Goal: Task Accomplishment & Management: Use online tool/utility

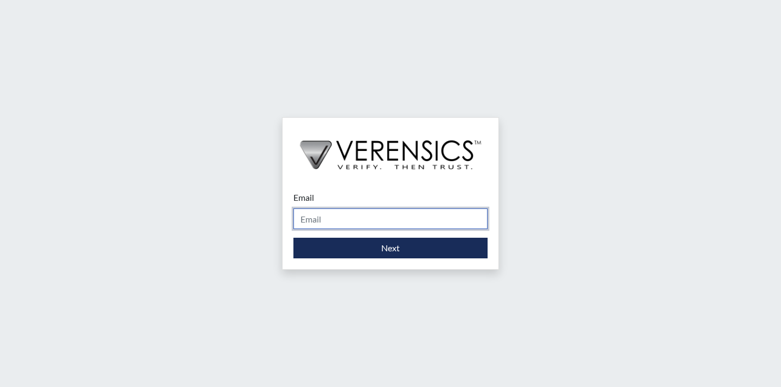
click at [387, 216] on input "Email" at bounding box center [390, 218] width 194 height 21
type input "[EMAIL_ADDRESS][PERSON_NAME][DOMAIN_NAME]"
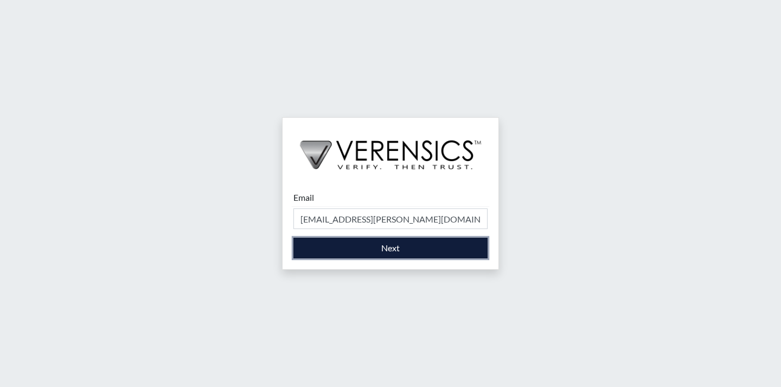
click at [376, 251] on button "Next" at bounding box center [390, 248] width 194 height 21
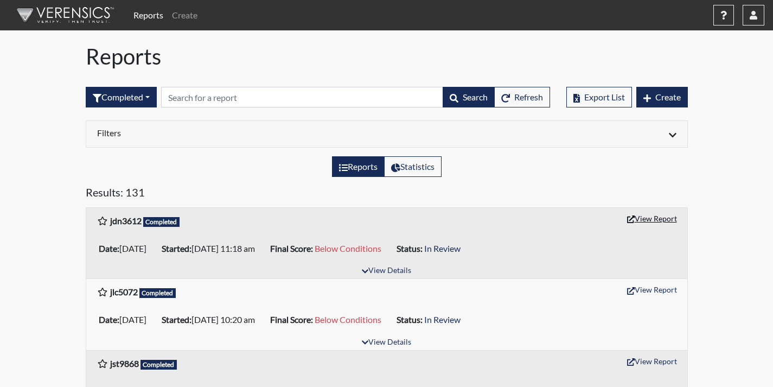
click at [651, 216] on button "View Report" at bounding box center [652, 218] width 60 height 17
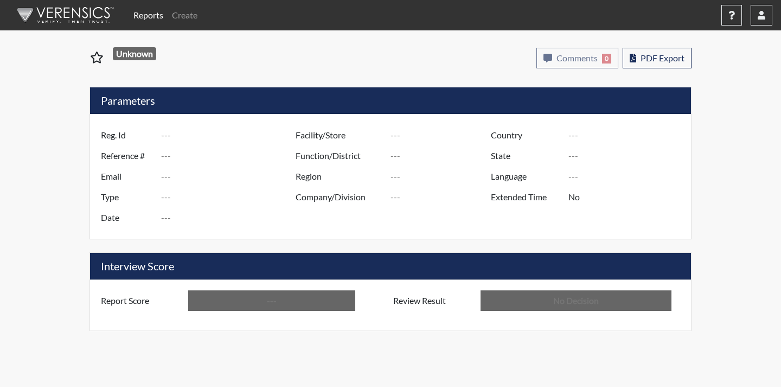
type input "jdn3612"
type input "51409"
type input "---"
type input "Corrections Pre-Employment"
type input "[DATE]"
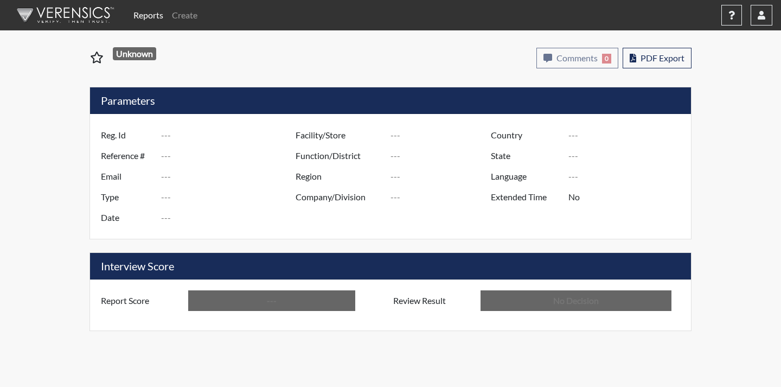
type input "Coastal SP"
type input "[GEOGRAPHIC_DATA]"
type input "[US_STATE]"
type input "English"
type input "Below Conditions"
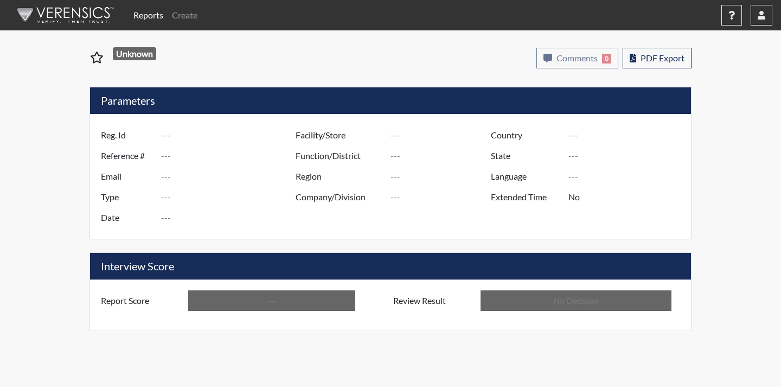
type input "In Review"
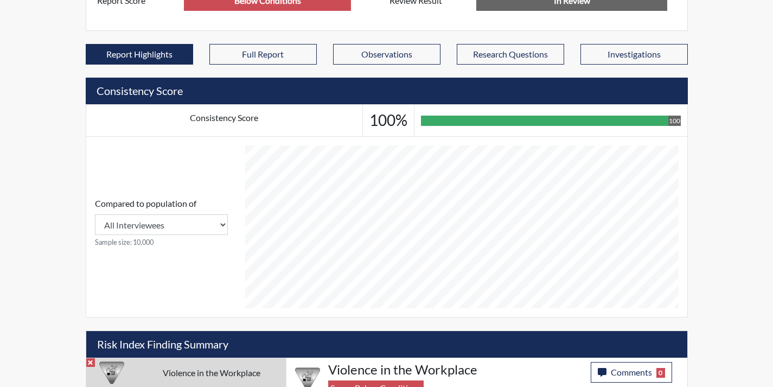
scroll to position [477, 0]
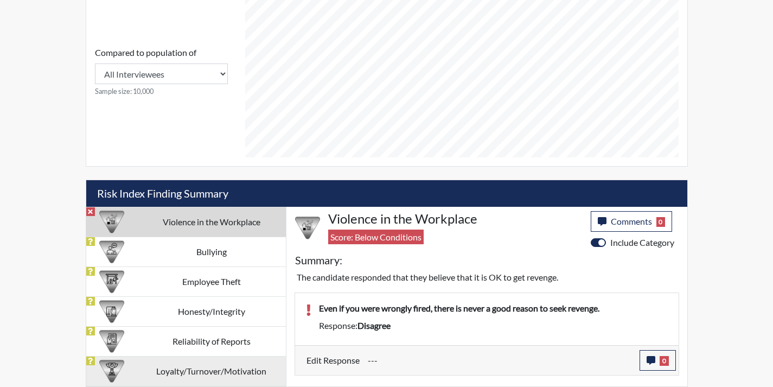
click at [244, 364] on td "Loyalty/Turnover/Motivation" at bounding box center [211, 371] width 149 height 30
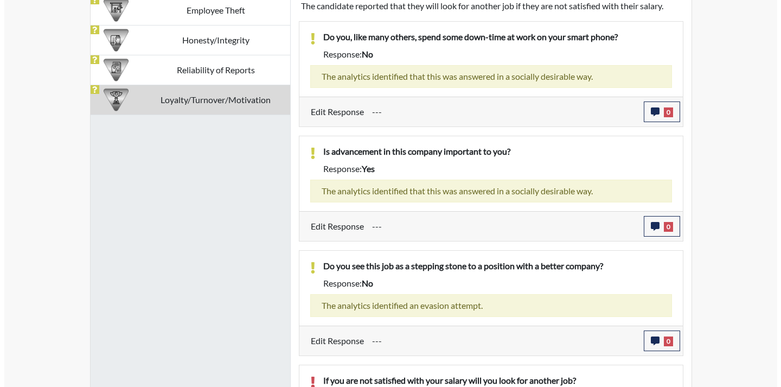
scroll to position [809, 0]
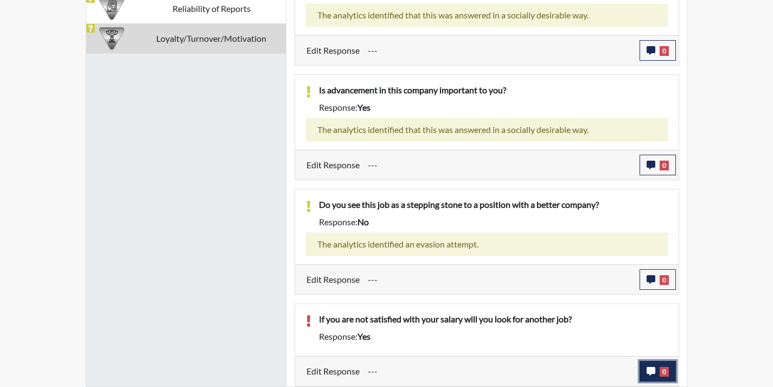
click at [656, 370] on button "0" at bounding box center [657, 371] width 36 height 21
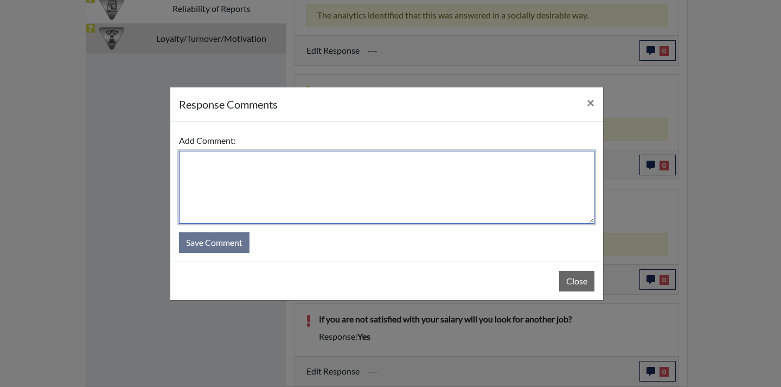
click at [457, 191] on textarea at bounding box center [386, 187] width 415 height 73
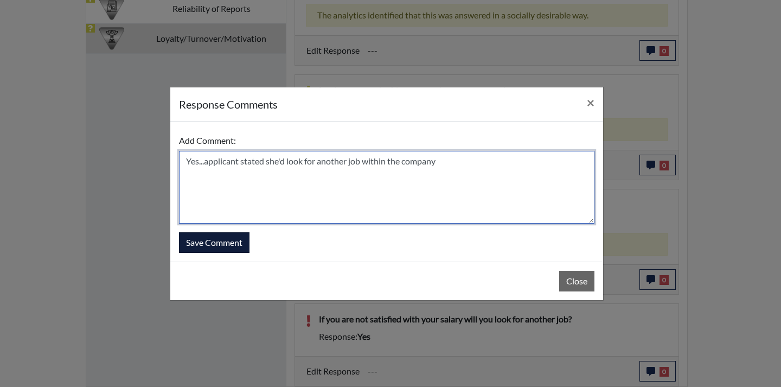
type textarea "Yes...applicant stated she'd look for another job within the company"
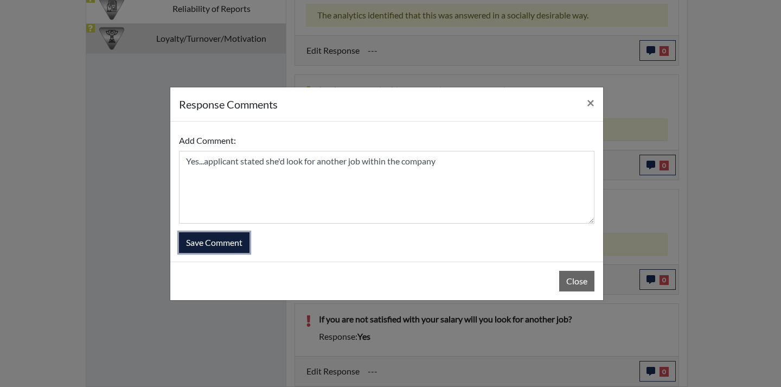
click at [240, 244] on button "Save Comment" at bounding box center [214, 242] width 71 height 21
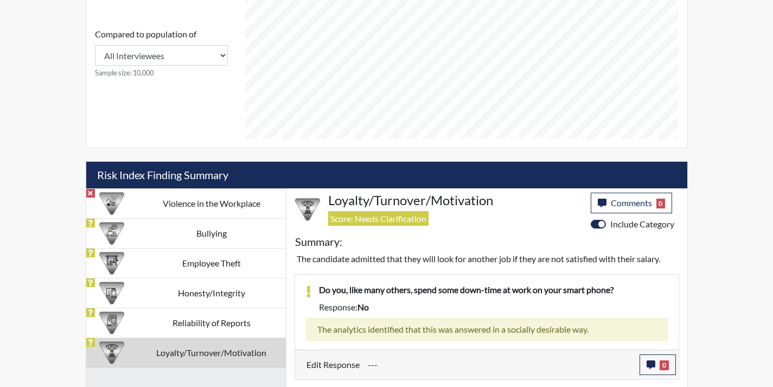
scroll to position [484, 0]
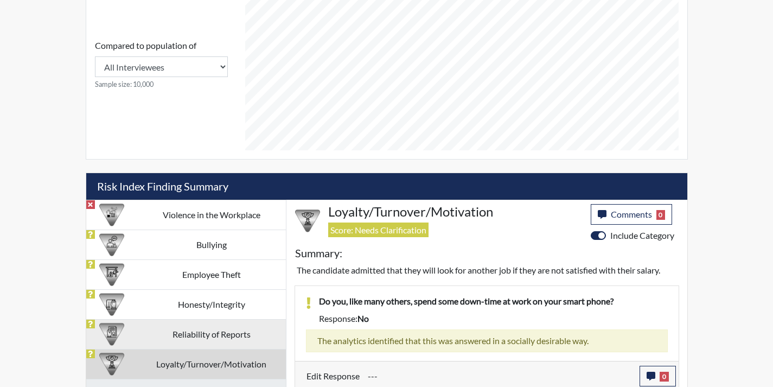
click at [247, 330] on td "Reliability of Reports" at bounding box center [211, 334] width 149 height 30
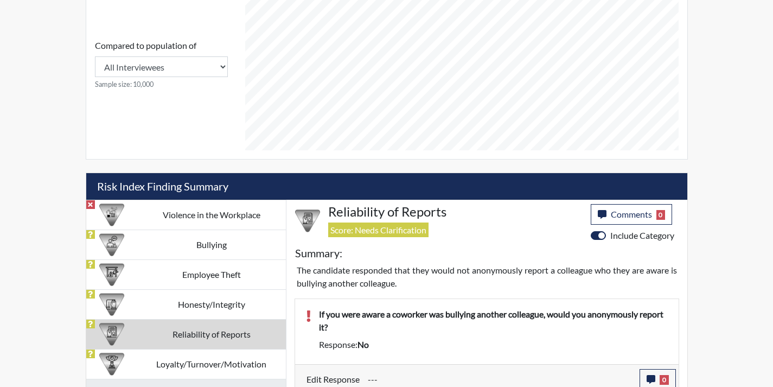
scroll to position [492, 0]
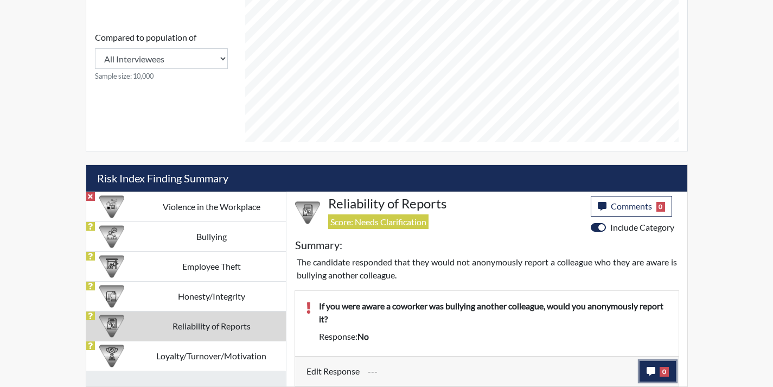
click at [652, 370] on icon "button" at bounding box center [650, 371] width 9 height 9
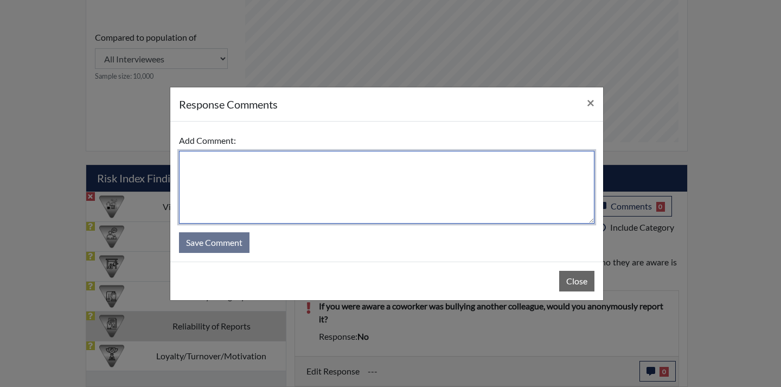
click at [476, 200] on textarea at bounding box center [386, 187] width 415 height 73
type textarea "N"
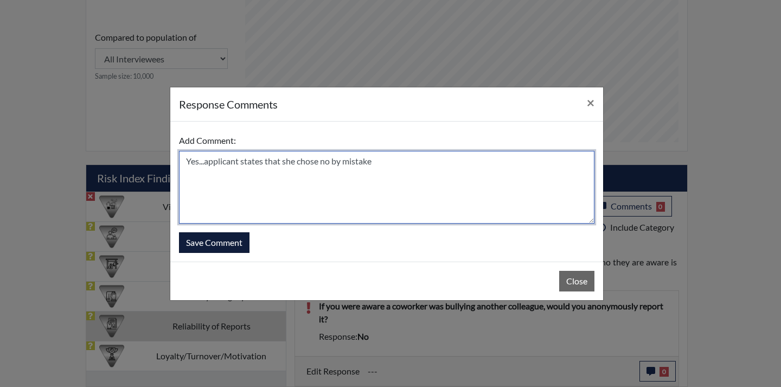
type textarea "Yes...applicant states that she chose no by mistake"
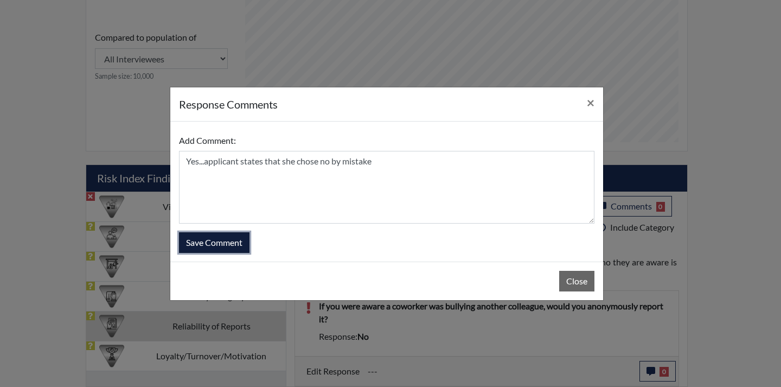
click at [236, 249] on button "Save Comment" at bounding box center [214, 242] width 71 height 21
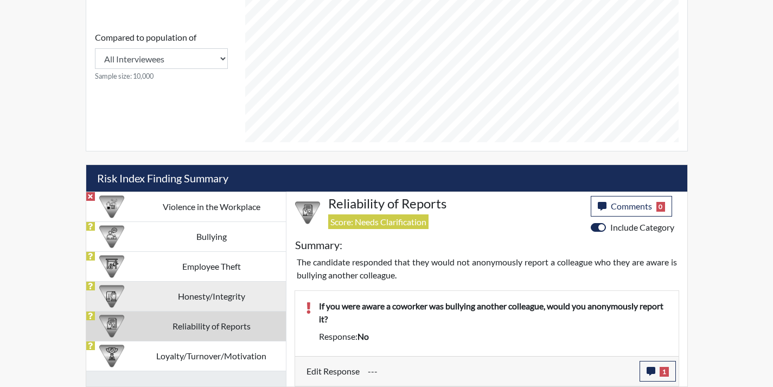
scroll to position [180, 451]
click at [235, 289] on td "Honesty/Integrity" at bounding box center [211, 296] width 149 height 30
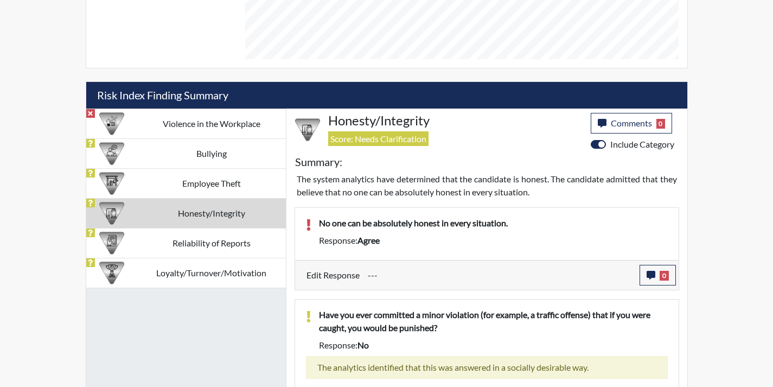
scroll to position [570, 0]
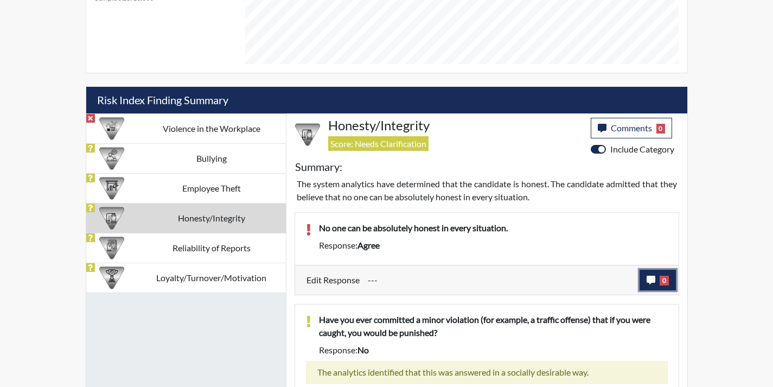
click at [663, 280] on span "0" at bounding box center [663, 281] width 9 height 10
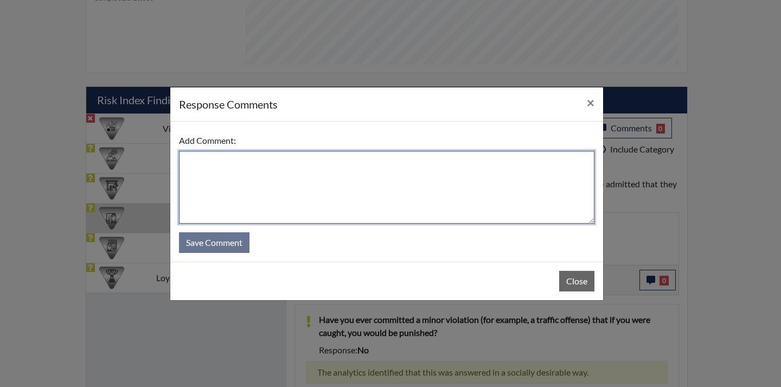
click at [470, 198] on textarea at bounding box center [386, 187] width 415 height 73
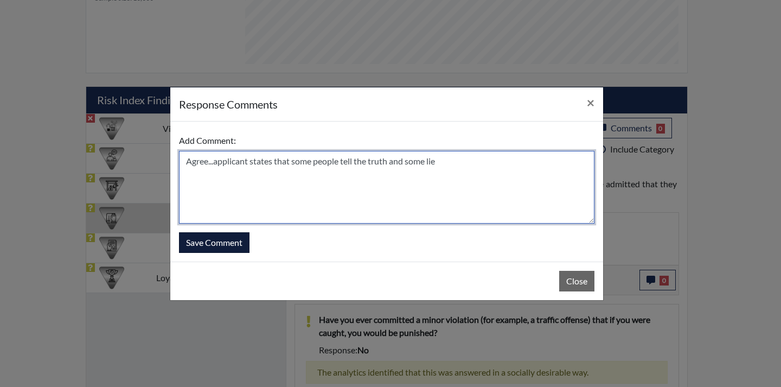
type textarea "Agree...applicant states that some people tell the truth and some lie"
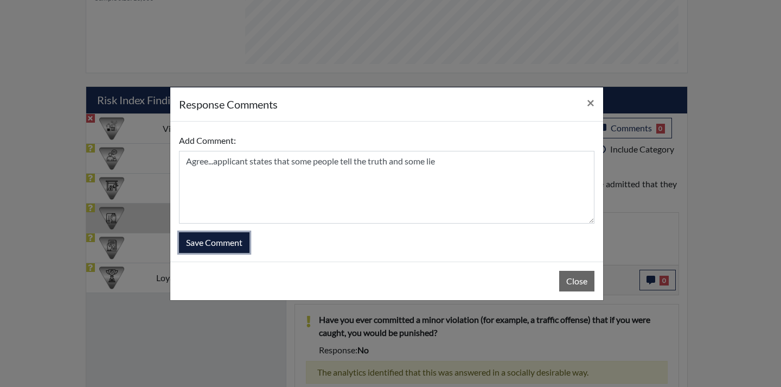
click at [237, 247] on button "Save Comment" at bounding box center [214, 242] width 71 height 21
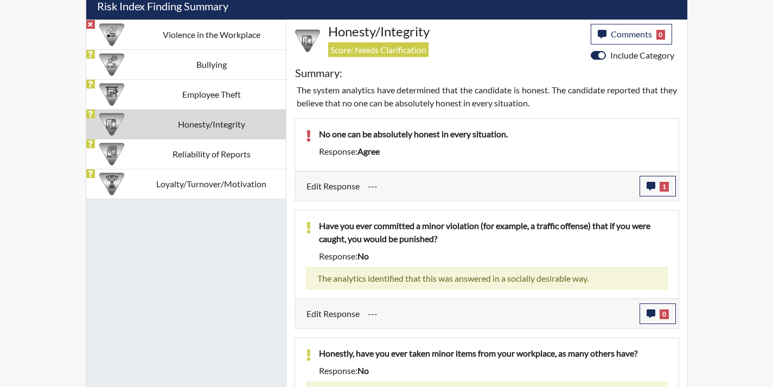
scroll to position [624, 0]
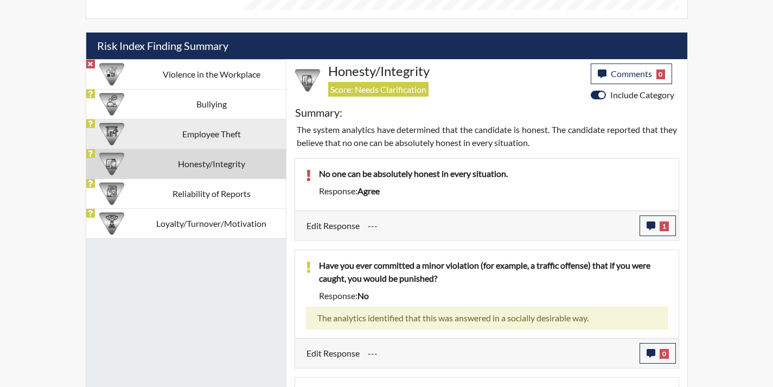
click at [229, 146] on td "Employee Theft" at bounding box center [211, 134] width 149 height 30
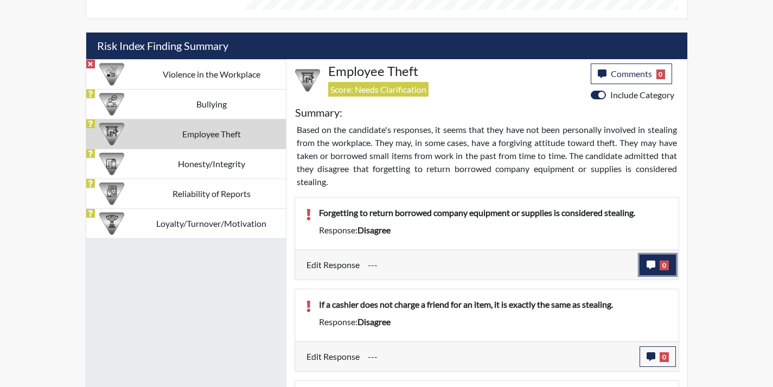
click at [645, 265] on button "0" at bounding box center [657, 264] width 36 height 21
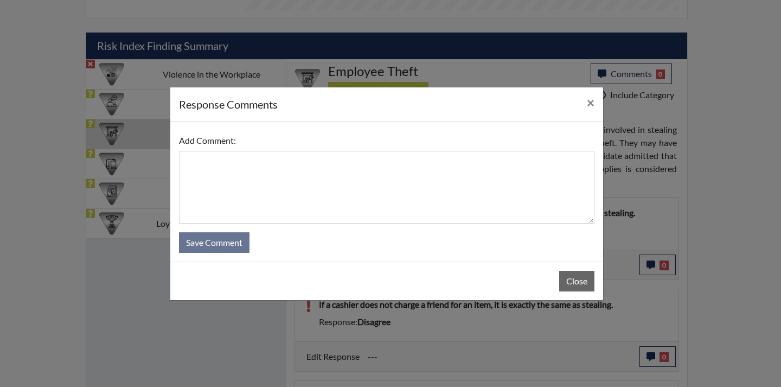
click at [481, 239] on form "Add Comment: Save Comment" at bounding box center [386, 191] width 415 height 123
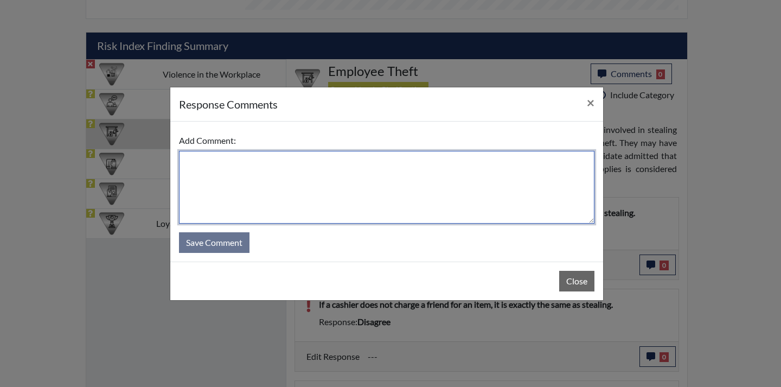
click at [470, 210] on textarea at bounding box center [386, 187] width 415 height 73
type textarea "D"
click at [190, 162] on textarea "Agree....applicant" at bounding box center [386, 187] width 415 height 73
click at [292, 156] on textarea "Disagree....applicant" at bounding box center [386, 187] width 415 height 73
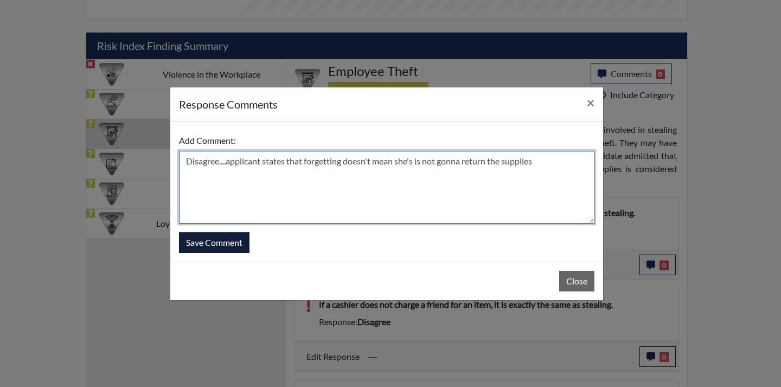
type textarea "Disagree....applicant states that forgetting doesn't mean she's is not gonna re…"
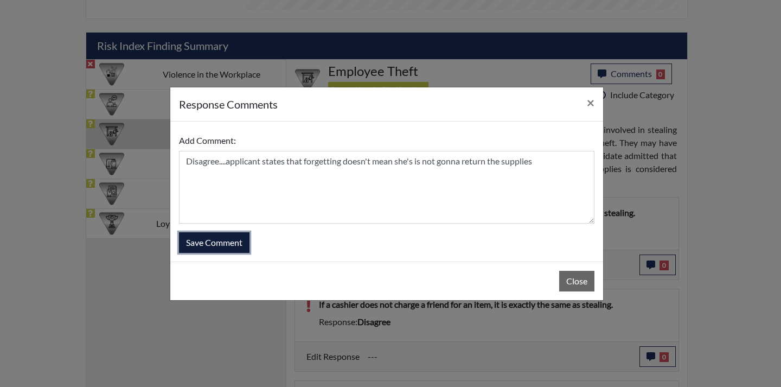
click at [240, 249] on button "Save Comment" at bounding box center [214, 242] width 71 height 21
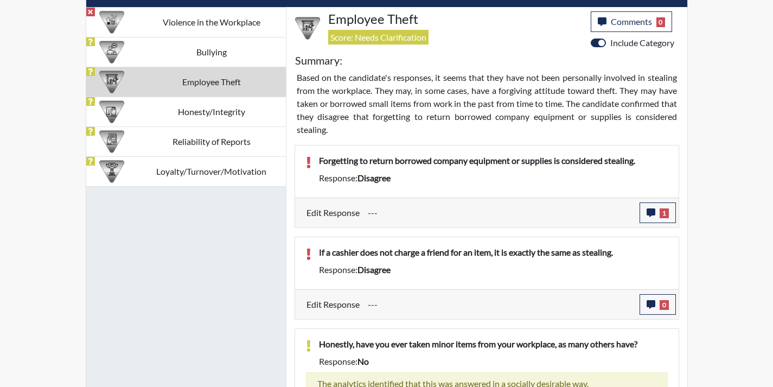
scroll to position [676, 0]
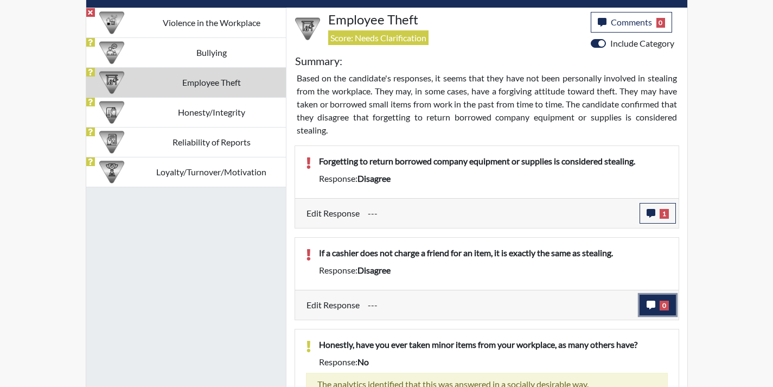
click at [663, 303] on span "0" at bounding box center [663, 305] width 9 height 10
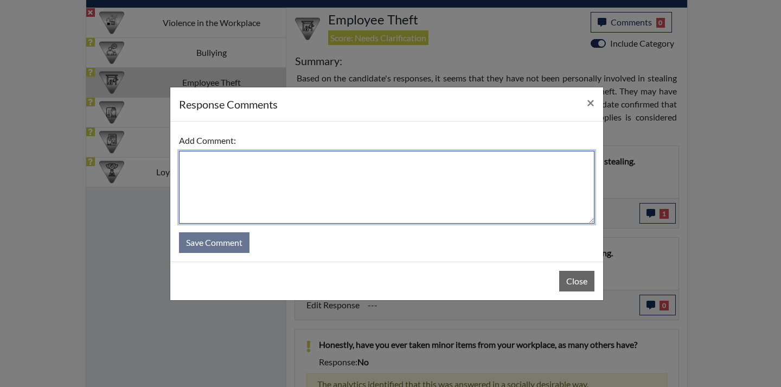
click at [453, 211] on textarea at bounding box center [386, 187] width 415 height 73
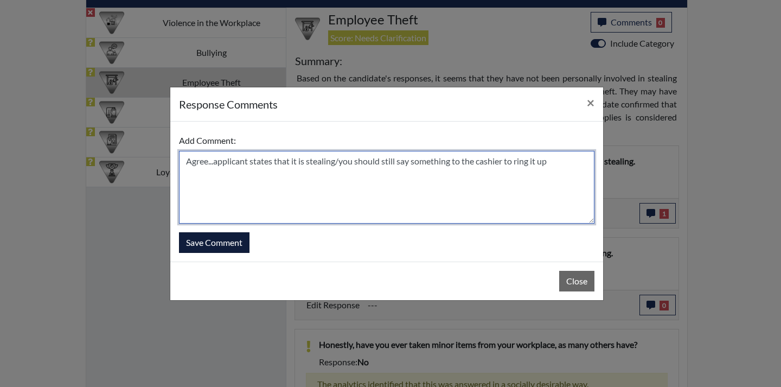
type textarea "Agree...applicant states that it is stealing/you should still say something to …"
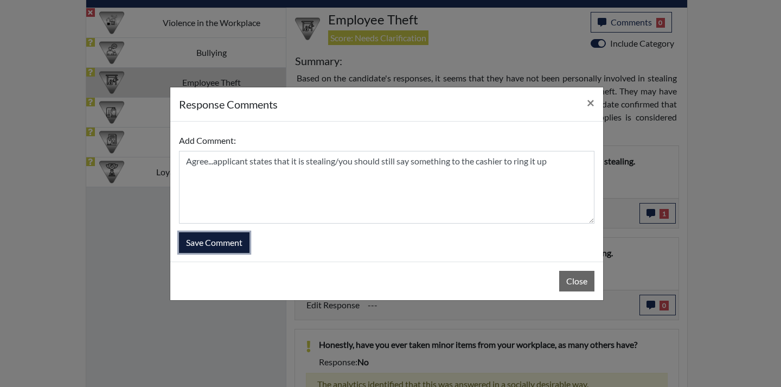
click at [241, 245] on button "Save Comment" at bounding box center [214, 242] width 71 height 21
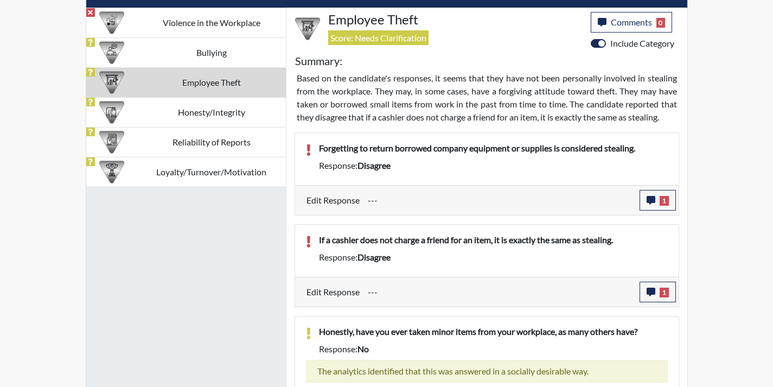
scroll to position [180, 451]
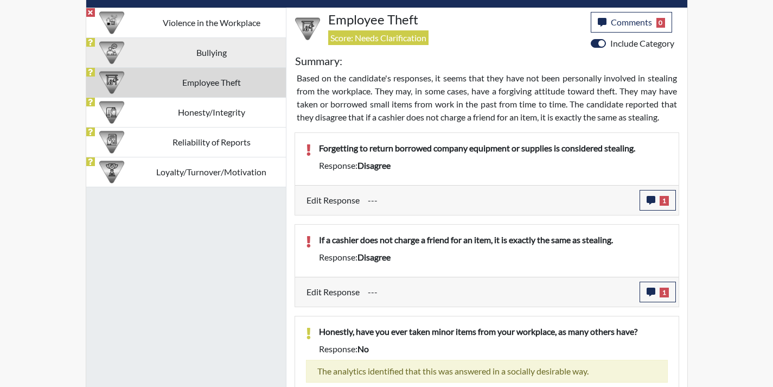
click at [225, 60] on td "Bullying" at bounding box center [211, 52] width 149 height 30
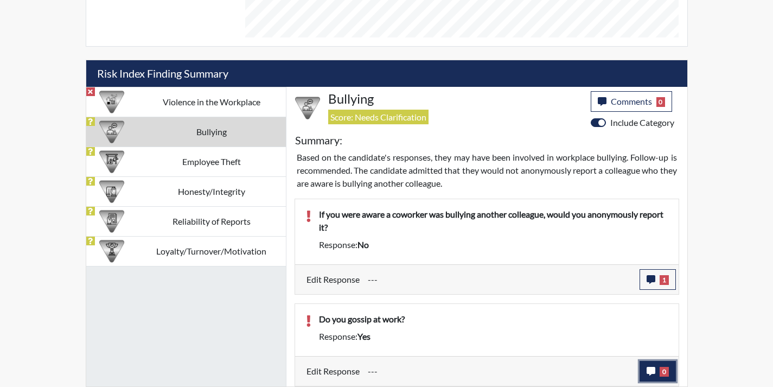
click at [659, 370] on span "0" at bounding box center [663, 372] width 9 height 10
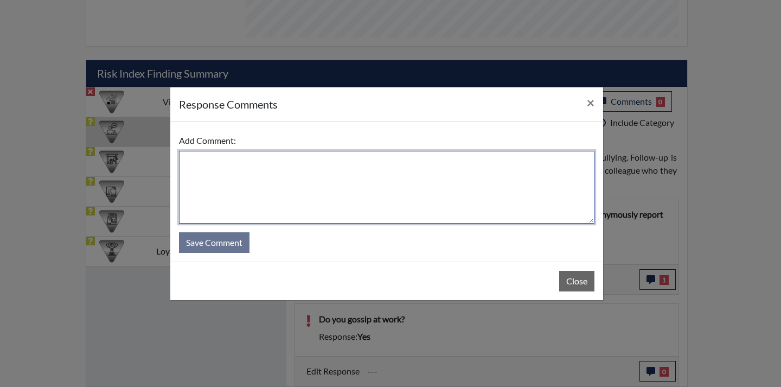
click at [400, 221] on textarea at bounding box center [386, 187] width 415 height 73
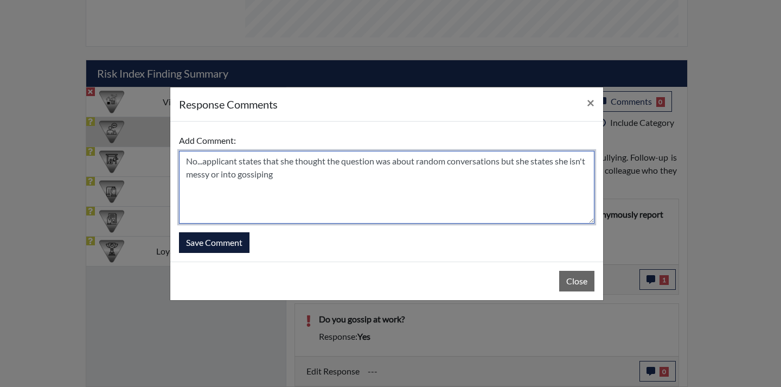
type textarea "No...applicant states that she thought the question was about random conversati…"
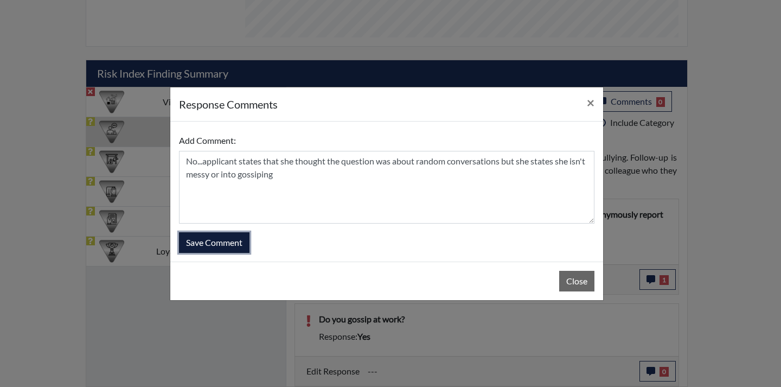
click at [243, 244] on button "Save Comment" at bounding box center [214, 242] width 71 height 21
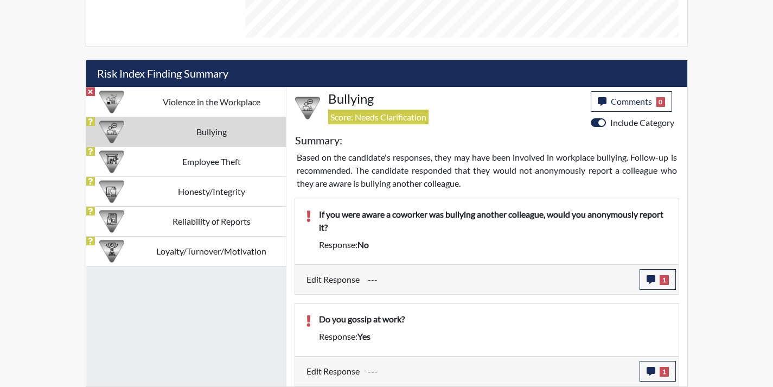
scroll to position [180, 451]
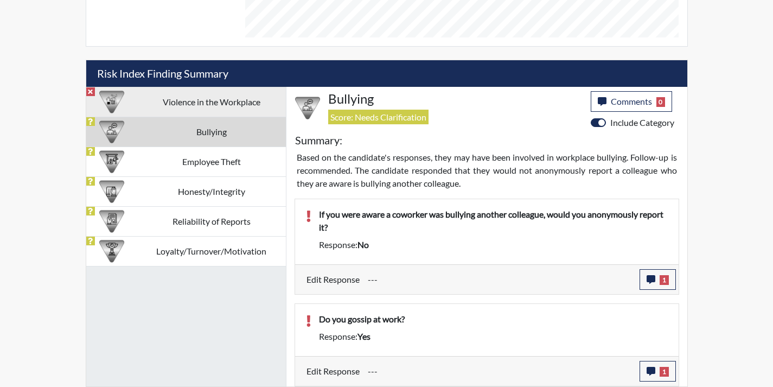
click at [230, 100] on td "Violence in the Workplace" at bounding box center [211, 102] width 149 height 30
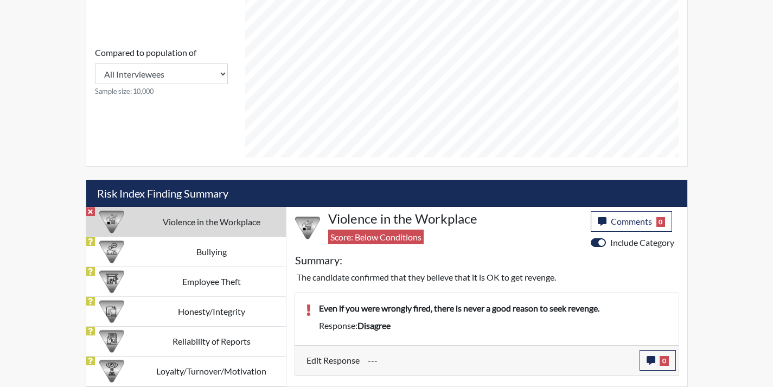
scroll to position [477, 0]
click at [651, 360] on icon "button" at bounding box center [650, 360] width 9 height 9
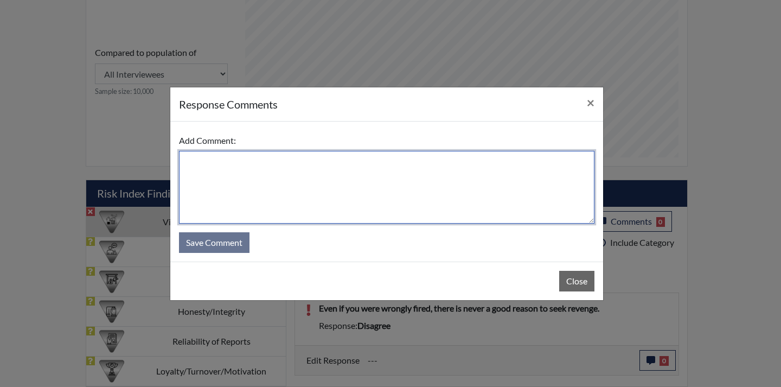
click at [469, 202] on textarea at bounding box center [386, 187] width 415 height 73
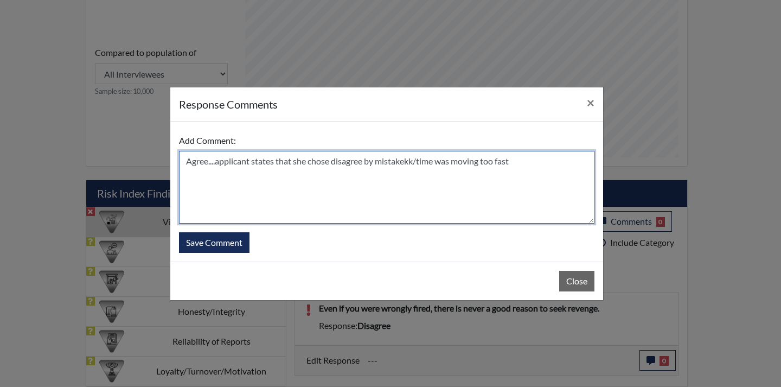
click at [413, 162] on textarea "Agree....applicant states that she chose disagree by mistakekk/time was moving …" at bounding box center [386, 187] width 415 height 73
click at [518, 162] on textarea "Agree....applicant states that she chose disagree by mistake/time was moving to…" at bounding box center [386, 187] width 415 height 73
type textarea "Agree....applicant states that she chose disagree by mistake/time was moving to…"
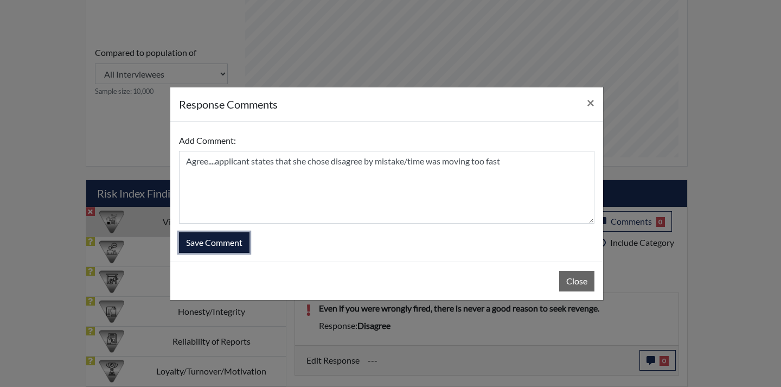
click at [237, 240] on button "Save Comment" at bounding box center [214, 242] width 71 height 21
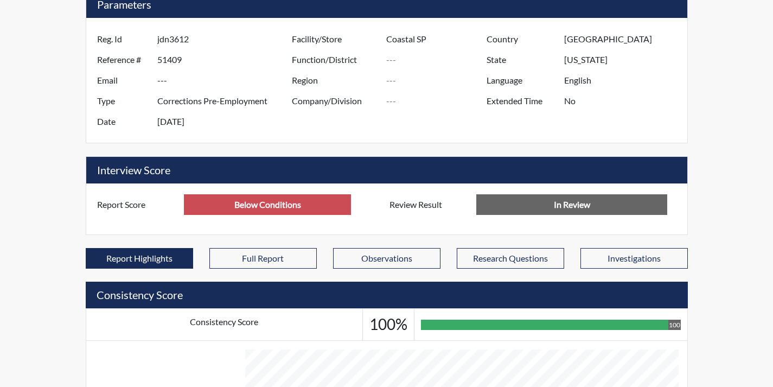
scroll to position [217, 0]
